Goal: Complete application form

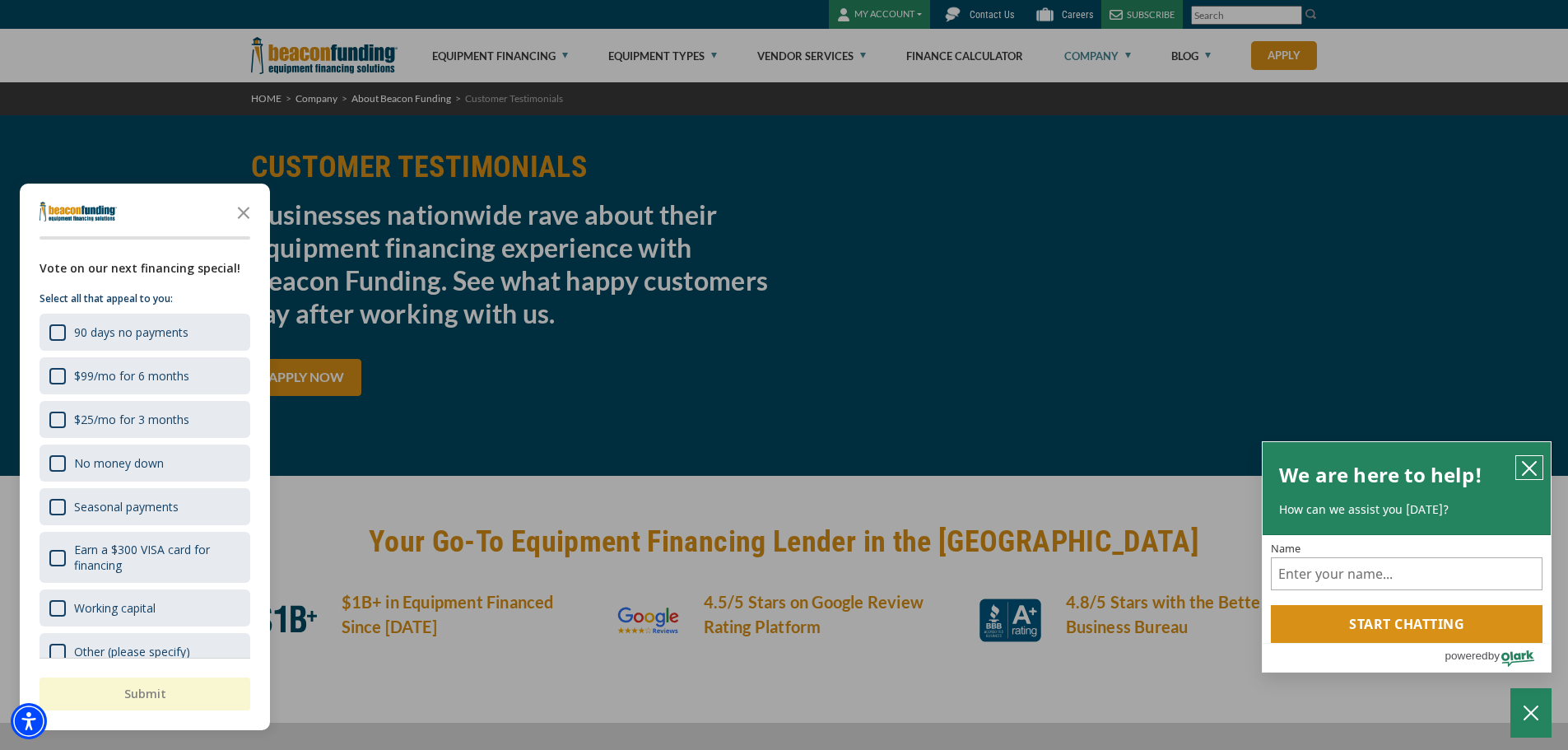
drag, startPoint x: 1527, startPoint y: 471, endPoint x: 1503, endPoint y: 460, distance: 26.4
click at [1527, 471] on icon "close chatbox" at bounding box center [1529, 468] width 17 height 17
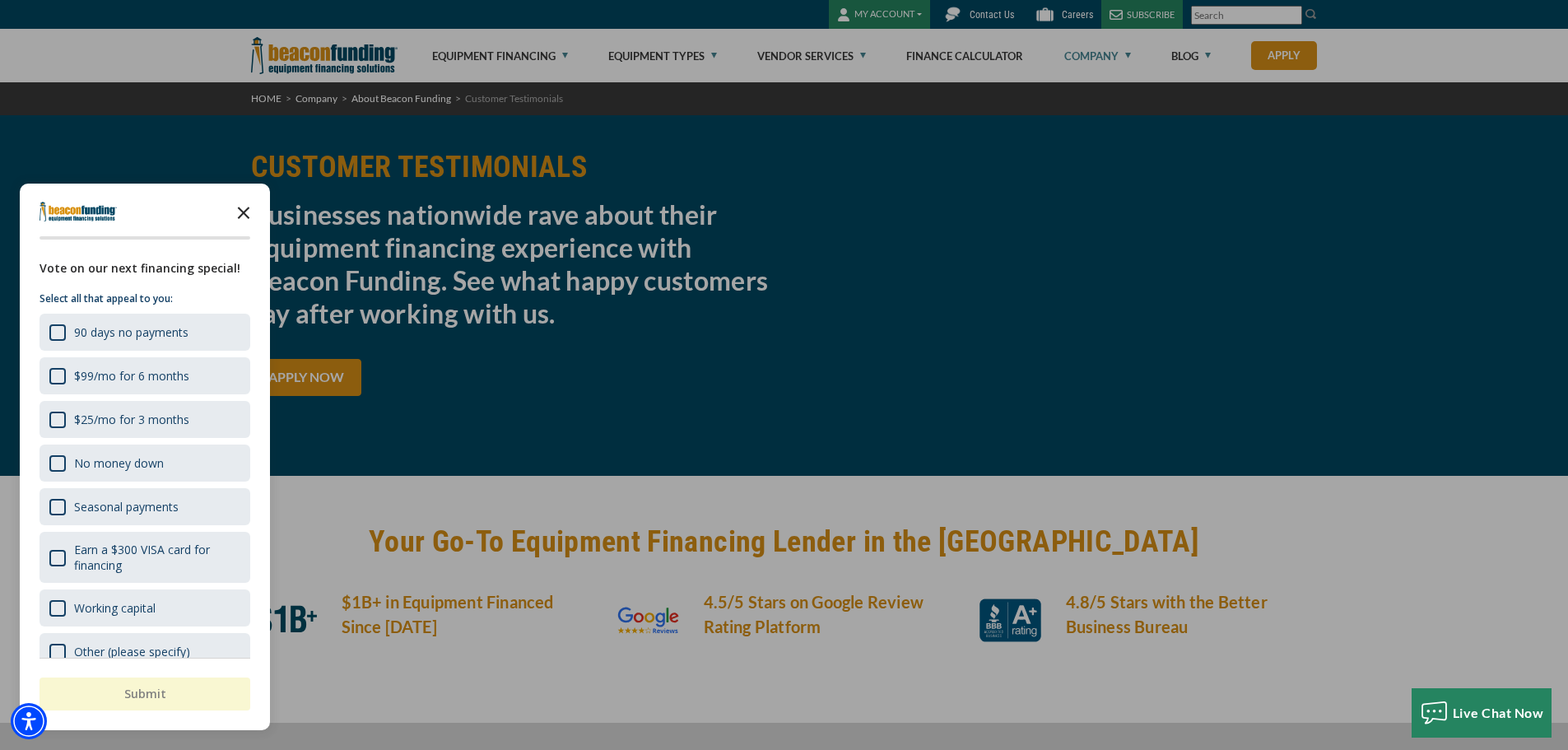
click at [244, 218] on icon "Close the survey" at bounding box center [244, 212] width 33 height 33
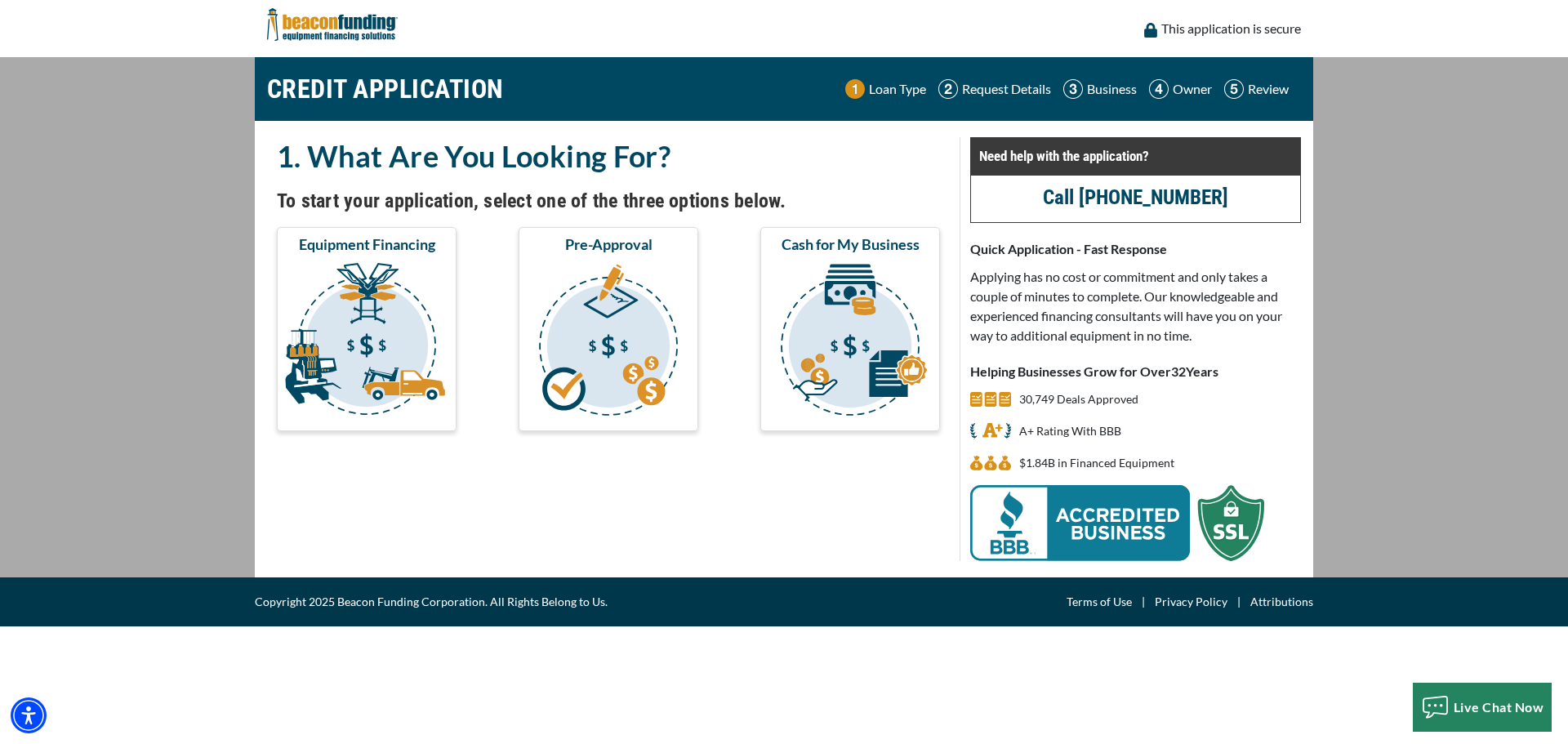
click at [947, 90] on img at bounding box center [948, 89] width 20 height 20
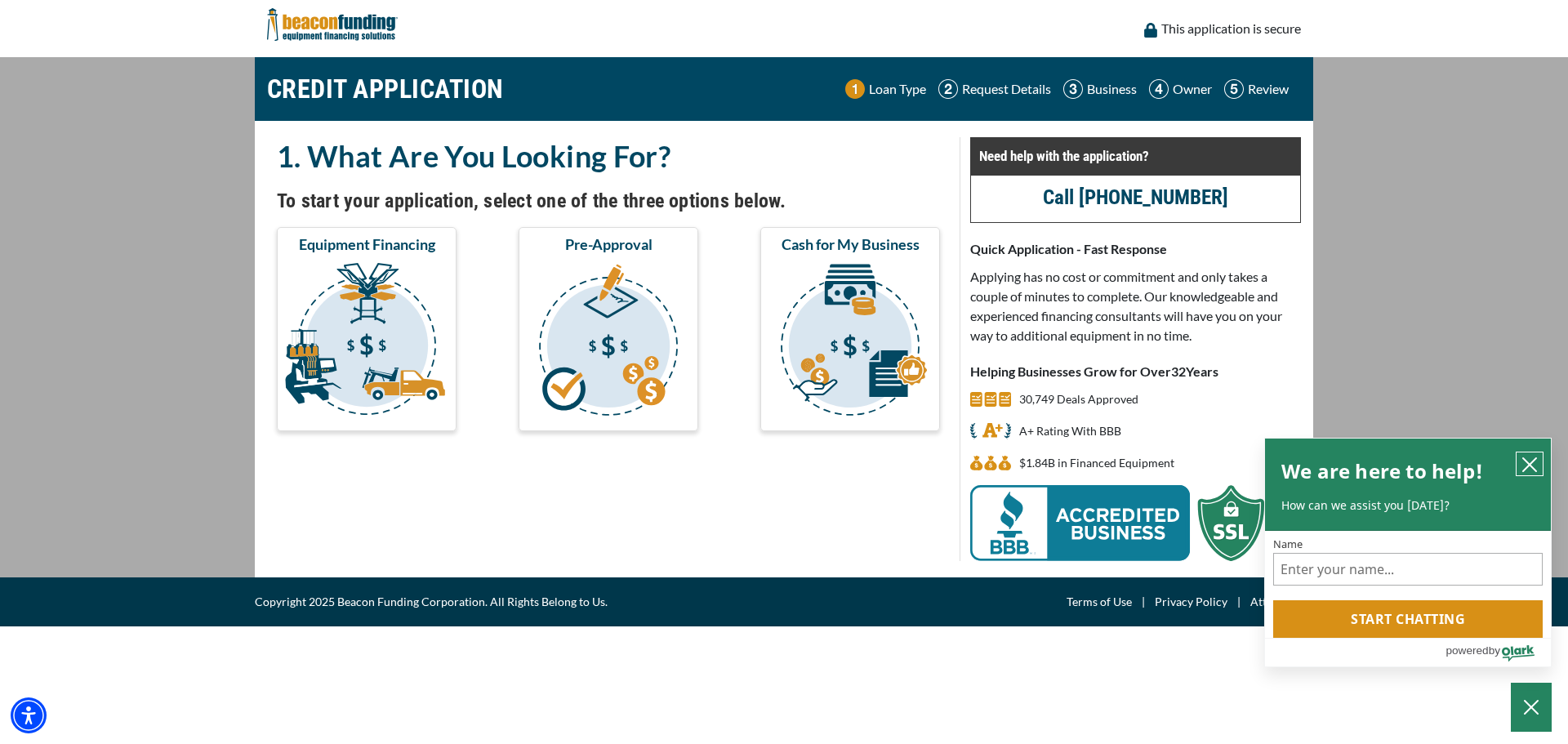
click at [1535, 456] on icon "close chatbox" at bounding box center [1529, 465] width 16 height 16
